Goal: Information Seeking & Learning: Check status

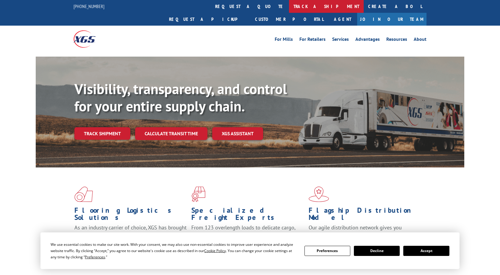
click at [289, 6] on link "track a shipment" at bounding box center [326, 6] width 75 height 13
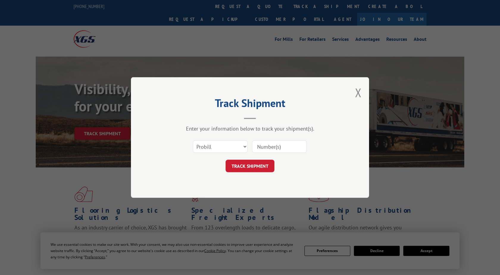
click at [265, 150] on input at bounding box center [279, 146] width 55 height 13
paste input "236372"
type input "236372"
click at [254, 160] on button "TRACK SHIPMENT" at bounding box center [250, 166] width 49 height 13
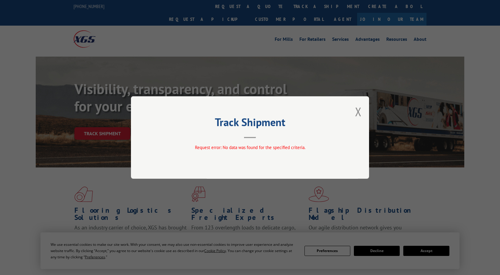
click at [362, 112] on div "Track Shipment Request error: No data was found for the specified criteria." at bounding box center [250, 137] width 238 height 82
click at [357, 111] on button "Close modal" at bounding box center [358, 112] width 7 height 16
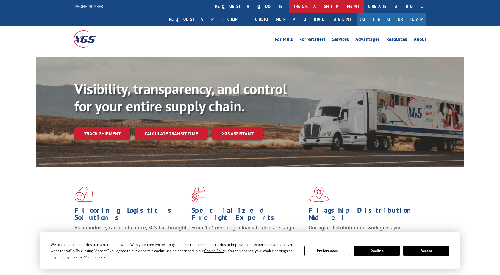
click at [289, 8] on link "track a shipment" at bounding box center [326, 6] width 75 height 13
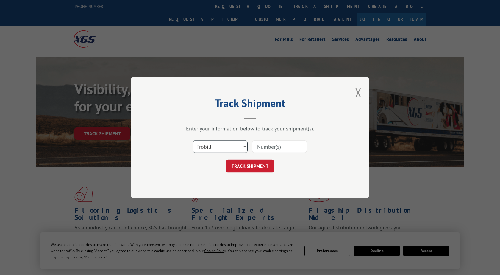
click at [193, 140] on select "Select category... Probill BOL PO" at bounding box center [220, 146] width 55 height 13
select select "bol"
click option "BOL" at bounding box center [0, 0] width 0 height 0
click at [275, 145] on input at bounding box center [279, 146] width 55 height 13
paste input "236372"
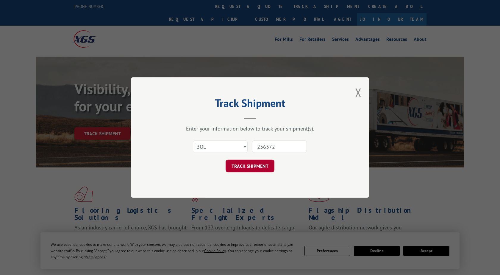
type input "236372"
click at [257, 162] on button "TRACK SHIPMENT" at bounding box center [250, 166] width 49 height 13
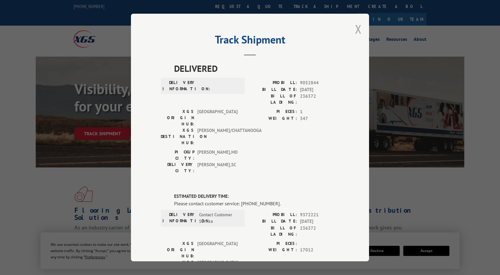
click at [357, 30] on button "Close modal" at bounding box center [358, 29] width 7 height 16
